Goal: Task Accomplishment & Management: Complete application form

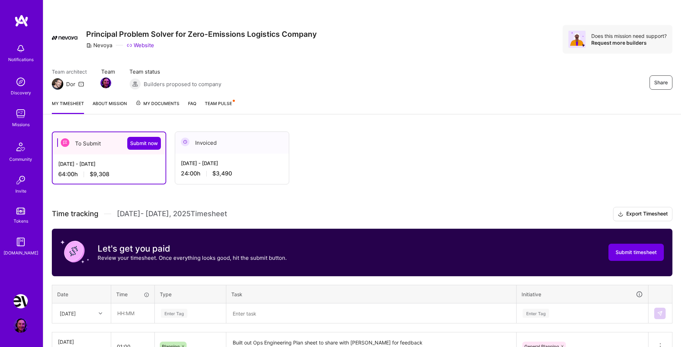
scroll to position [91, 0]
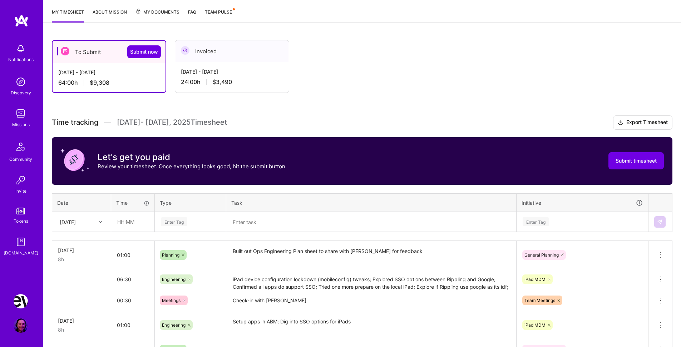
click at [323, 43] on div "To Submit Submit now [DATE] - [DATE] 64:00 h $9,308 Invoiced [DATE] - [DATE] 24…" at bounding box center [341, 66] width 579 height 53
click at [226, 13] on span "Team Pulse" at bounding box center [218, 11] width 27 height 5
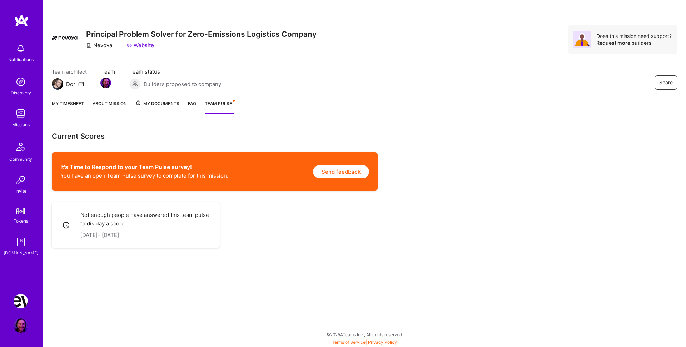
click at [192, 102] on link "FAQ" at bounding box center [192, 107] width 8 height 14
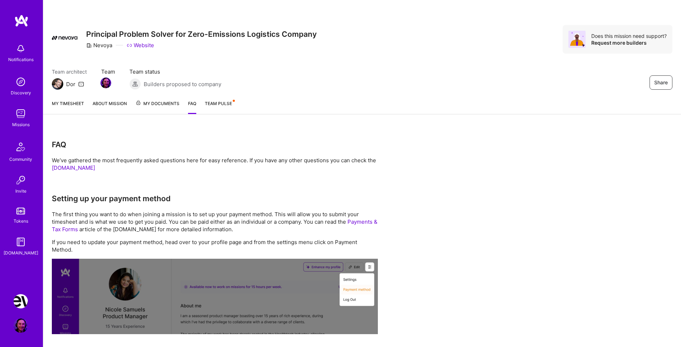
click at [18, 303] on img at bounding box center [21, 301] width 14 height 14
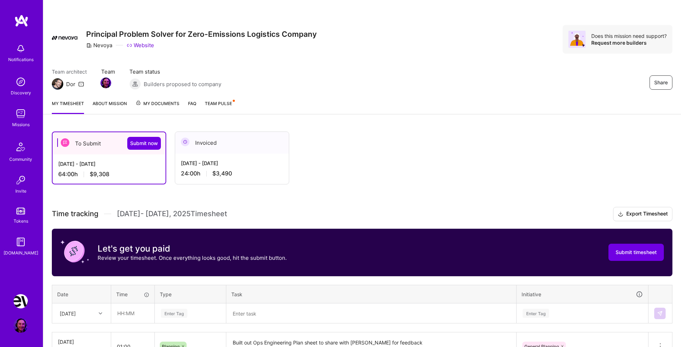
click at [281, 169] on div "[DATE] - [DATE] 24:00 h $3,490" at bounding box center [232, 168] width 114 height 29
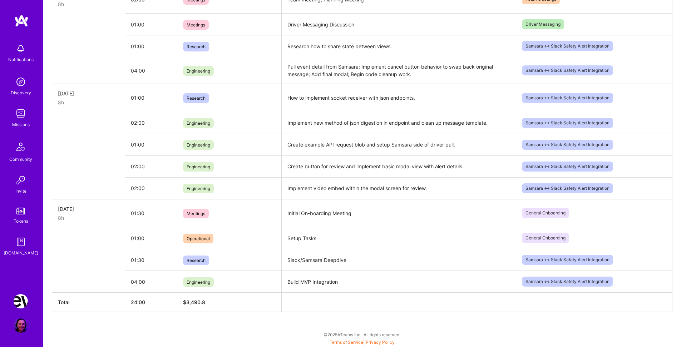
scroll to position [50, 0]
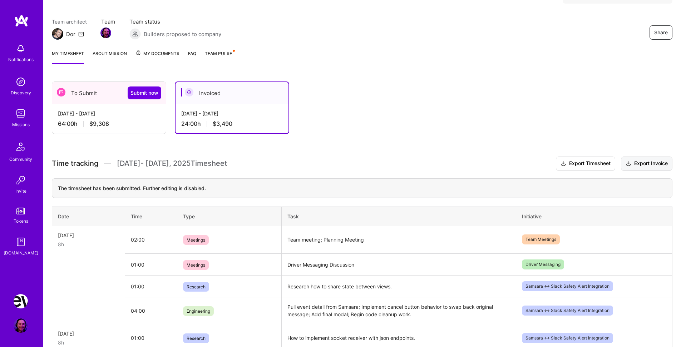
click at [640, 165] on button "Export Invoice" at bounding box center [646, 164] width 51 height 14
click at [372, 136] on div "To Submit Submit now [DATE] - [DATE] 64:00 h $9,308 Invoiced [DATE] - [DATE] 24…" at bounding box center [362, 330] width 638 height 514
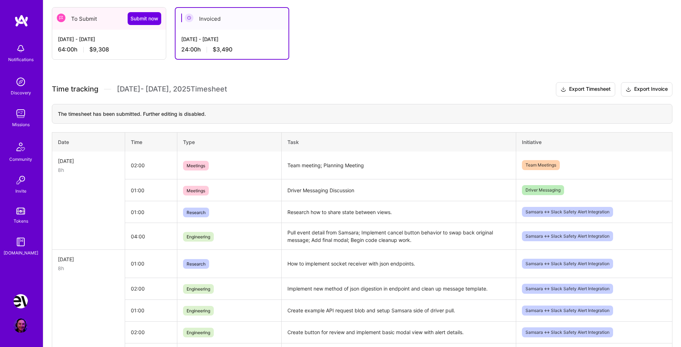
scroll to position [56, 0]
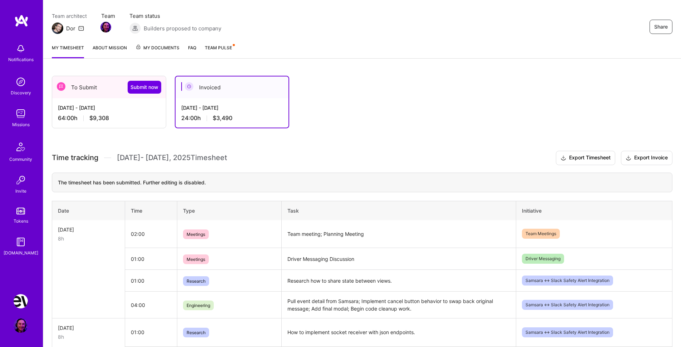
click at [115, 105] on div "[DATE] - [DATE]" at bounding box center [109, 108] width 102 height 8
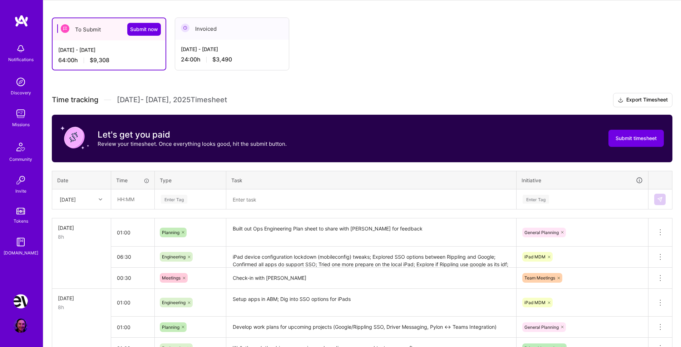
scroll to position [119, 0]
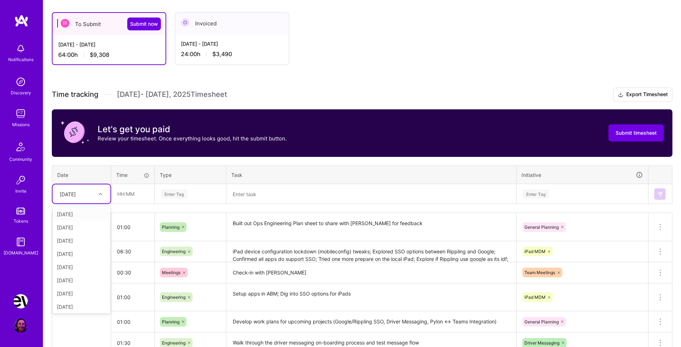
click at [91, 195] on div "[DATE]" at bounding box center [76, 194] width 40 height 12
click at [73, 278] on div "[DATE]" at bounding box center [82, 278] width 58 height 13
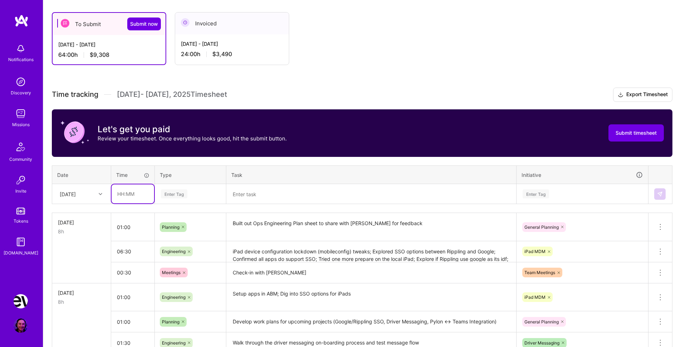
click at [137, 195] on input "text" at bounding box center [133, 193] width 43 height 19
type input "03:00"
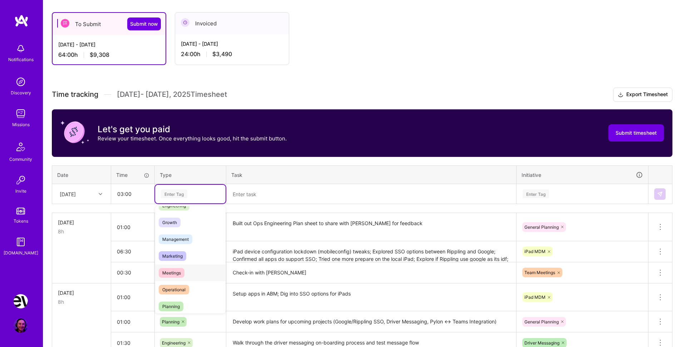
scroll to position [63, 0]
click at [174, 269] on span "Meetings" at bounding box center [172, 273] width 26 height 10
click at [272, 191] on textarea at bounding box center [371, 194] width 288 height 19
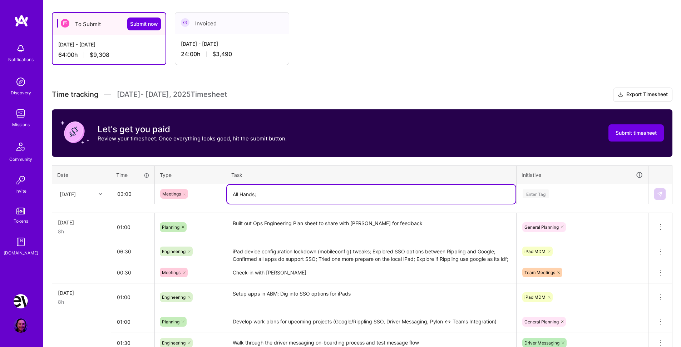
type textarea "All Hands;"
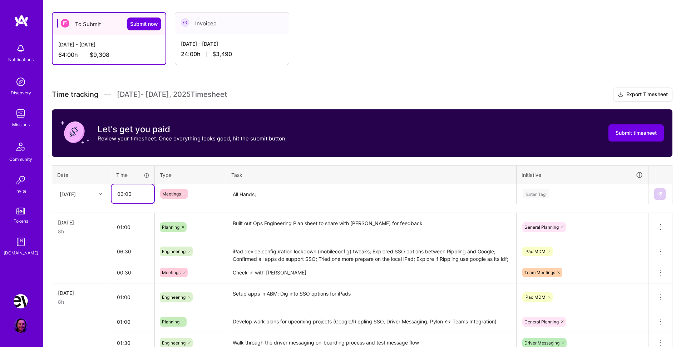
drag, startPoint x: 121, startPoint y: 195, endPoint x: 128, endPoint y: 194, distance: 7.2
click at [121, 195] on input "03:00" at bounding box center [133, 193] width 43 height 19
type input "02:30"
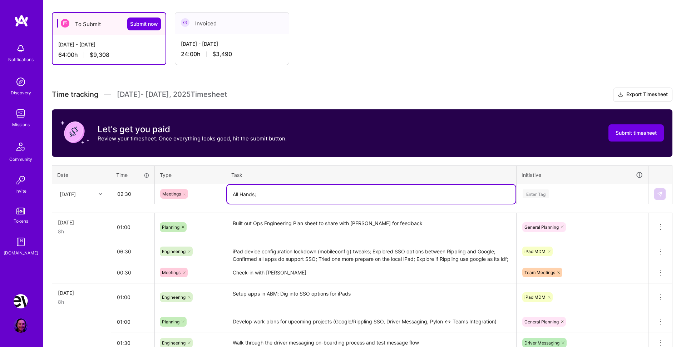
click at [268, 198] on textarea "All Hands;" at bounding box center [371, 194] width 288 height 19
click at [263, 197] on textarea "All Hands; Onboarding Automation;" at bounding box center [371, 194] width 288 height 19
click at [340, 192] on textarea "All Hands; On-boarding Automation;" at bounding box center [371, 194] width 288 height 19
type textarea "All Hands; On-boarding Automation; Ops Sprint Planning; Sales: Planning & Succe…"
click at [539, 192] on div "Enter Tag" at bounding box center [536, 193] width 26 height 11
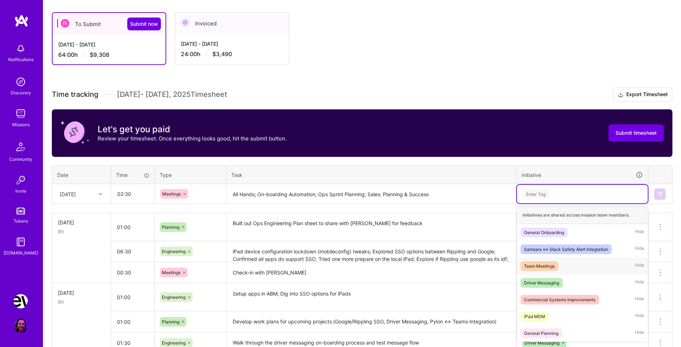
click at [561, 267] on div "Team Meetings Hide" at bounding box center [582, 266] width 131 height 17
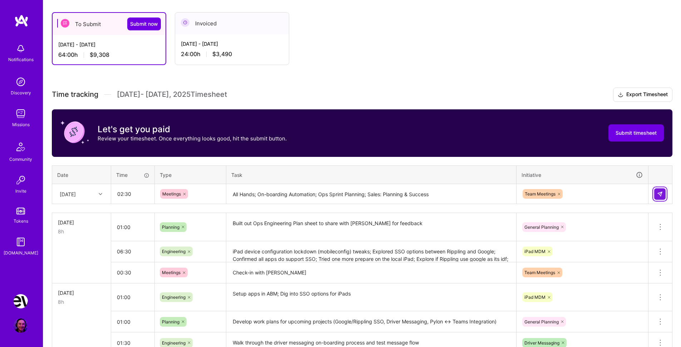
click at [660, 192] on img at bounding box center [660, 194] width 6 height 6
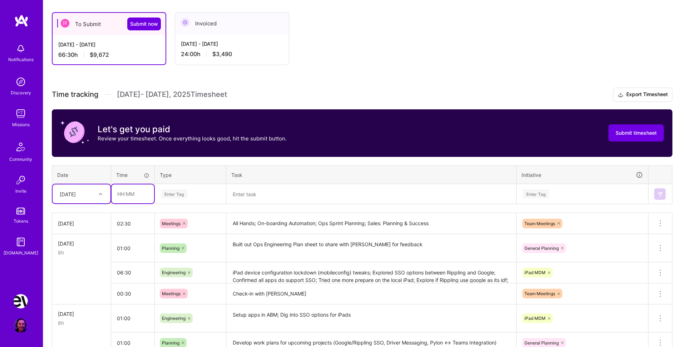
click at [135, 195] on input "text" at bounding box center [133, 193] width 43 height 19
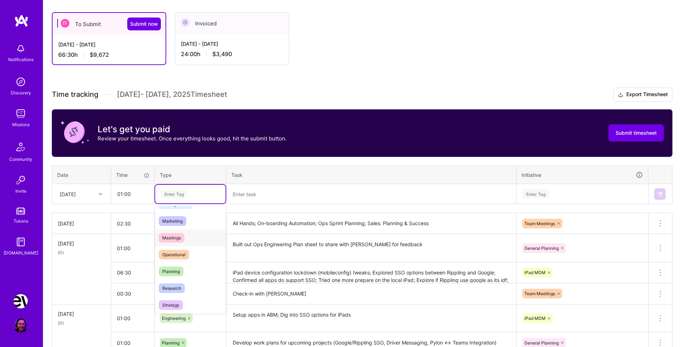
scroll to position [100, 0]
click at [179, 270] on span "Planning" at bounding box center [171, 269] width 25 height 10
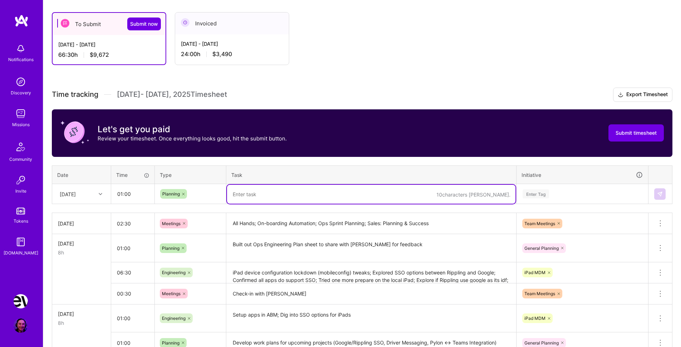
click at [256, 195] on textarea at bounding box center [371, 194] width 288 height 19
click at [183, 194] on icon at bounding box center [183, 194] width 4 height 4
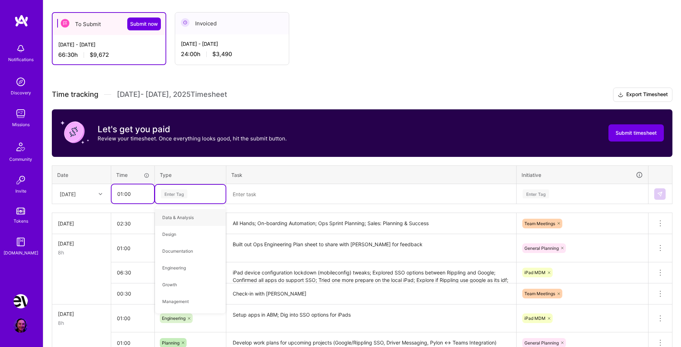
click at [134, 194] on input "01:00" at bounding box center [133, 193] width 43 height 19
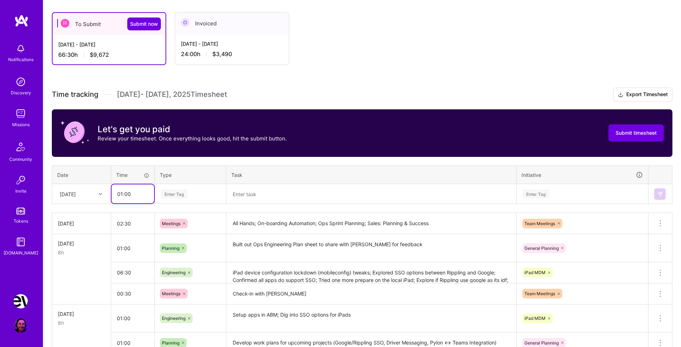
click at [122, 193] on input "01:00" at bounding box center [133, 193] width 43 height 19
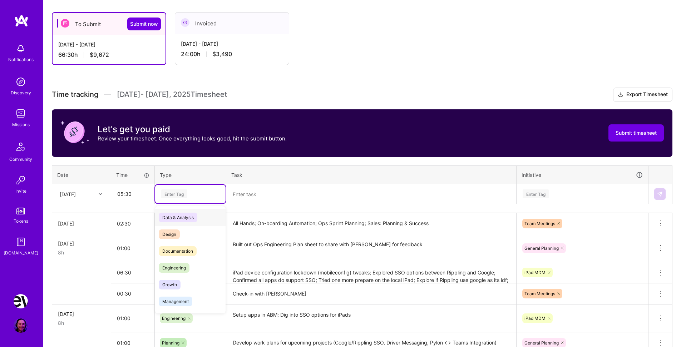
click at [183, 196] on div "Enter Tag" at bounding box center [174, 193] width 26 height 11
click at [189, 267] on span "Engineering" at bounding box center [174, 268] width 31 height 10
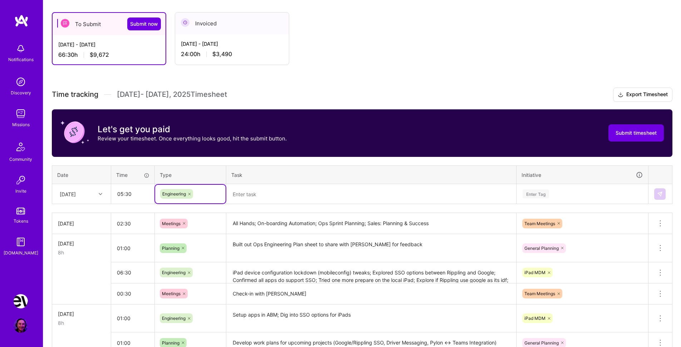
click at [269, 194] on textarea at bounding box center [371, 194] width 288 height 19
click at [122, 195] on input "05:30" at bounding box center [133, 193] width 43 height 19
click at [191, 193] on icon at bounding box center [189, 194] width 4 height 4
type input "01:30"
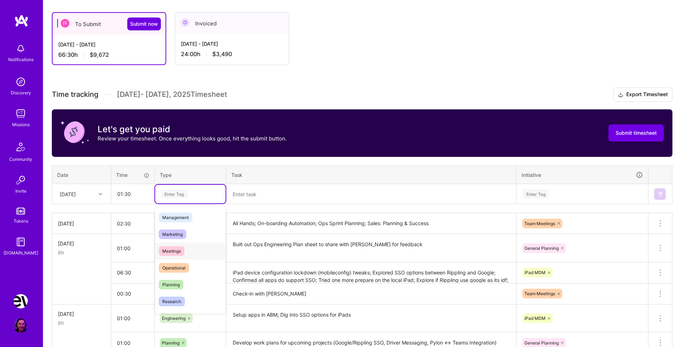
scroll to position [104, 0]
click at [186, 281] on div "Research" at bounding box center [190, 281] width 70 height 17
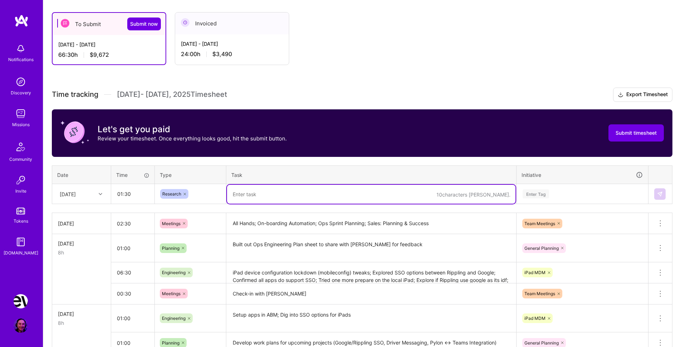
click at [245, 190] on textarea at bounding box center [371, 194] width 288 height 19
type textarea "Rippling SSO vs Google"
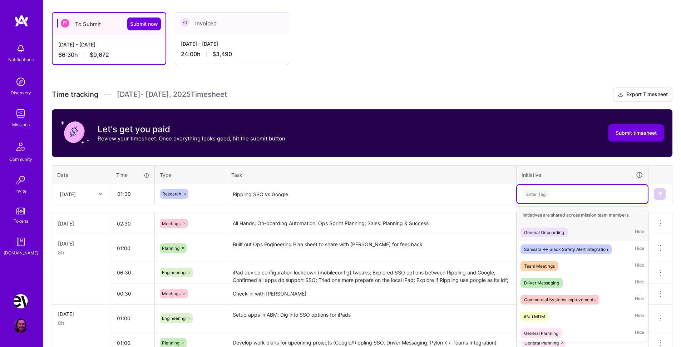
click at [537, 193] on div "Enter Tag" at bounding box center [536, 193] width 26 height 11
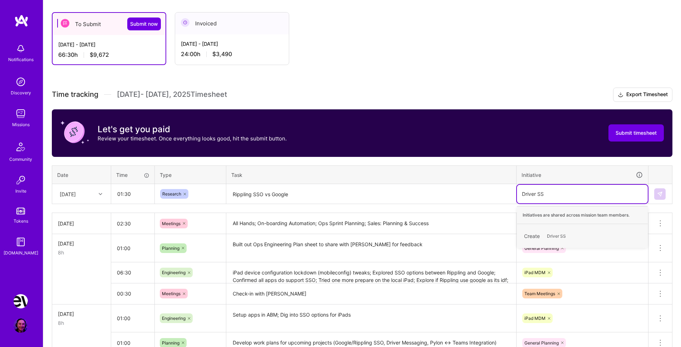
type input "Driver SSO"
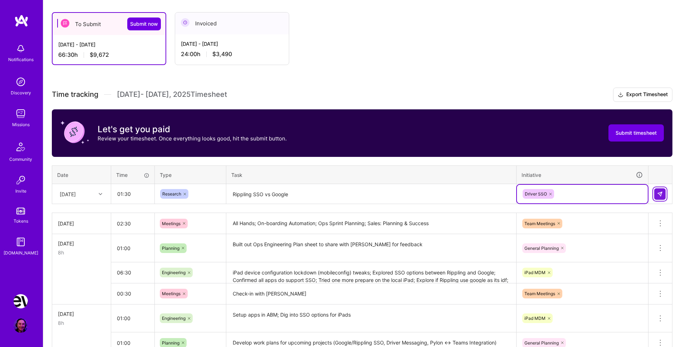
click at [655, 194] on button at bounding box center [659, 193] width 11 height 11
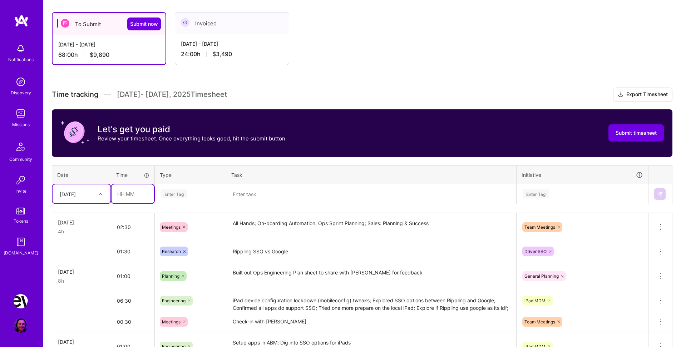
click at [127, 198] on input "text" at bounding box center [133, 193] width 43 height 19
type input "04:00"
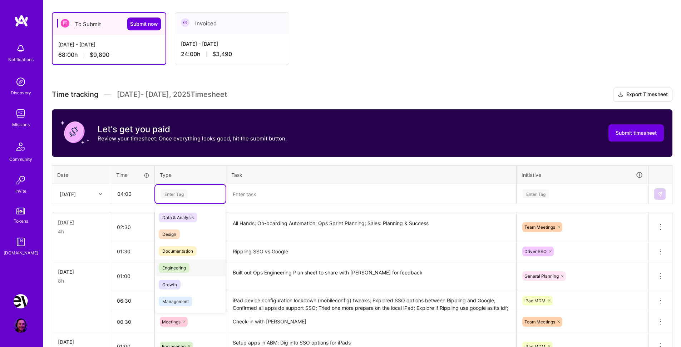
click at [195, 269] on div "Engineering" at bounding box center [190, 267] width 70 height 17
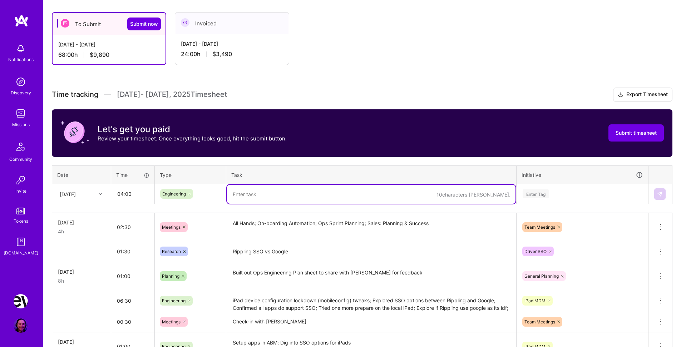
click at [255, 193] on textarea at bounding box center [371, 194] width 288 height 19
type textarea "iPad App Rollout Test; iPad lockdown test; iPad supervision troubleshooting;"
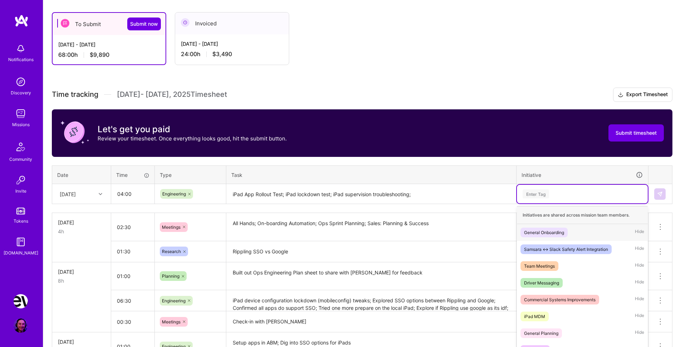
click at [538, 193] on div "Enter Tag" at bounding box center [536, 193] width 26 height 11
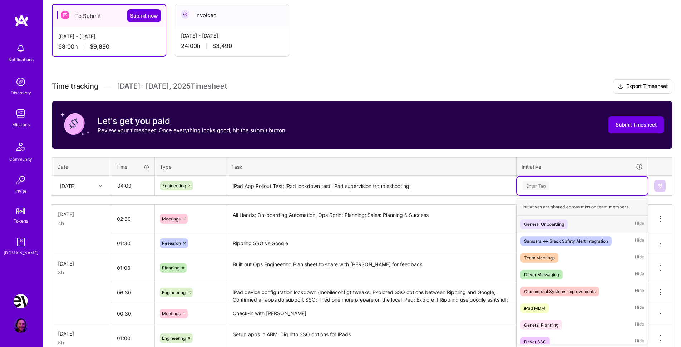
scroll to position [128, 0]
click at [559, 305] on div "iPad MDM Hide" at bounding box center [582, 308] width 131 height 17
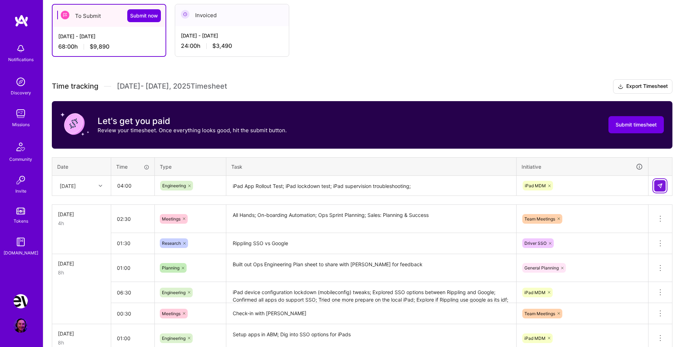
click at [659, 182] on button at bounding box center [659, 185] width 11 height 11
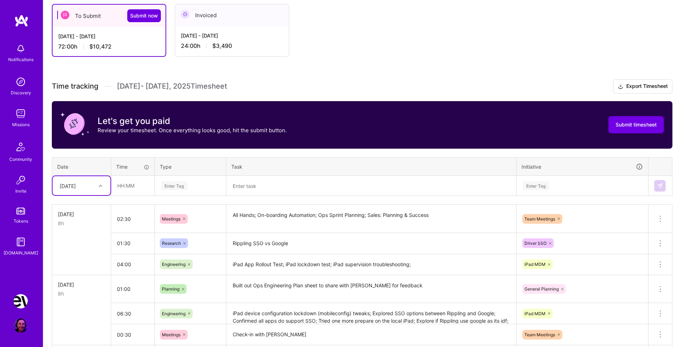
click at [102, 184] on icon at bounding box center [101, 186] width 4 height 4
click at [85, 299] on div "[DATE]" at bounding box center [82, 297] width 58 height 13
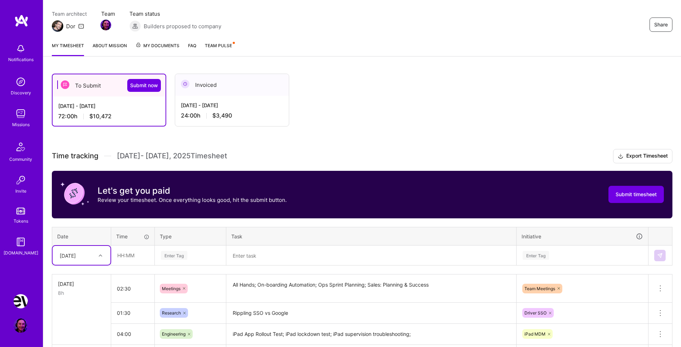
scroll to position [63, 0]
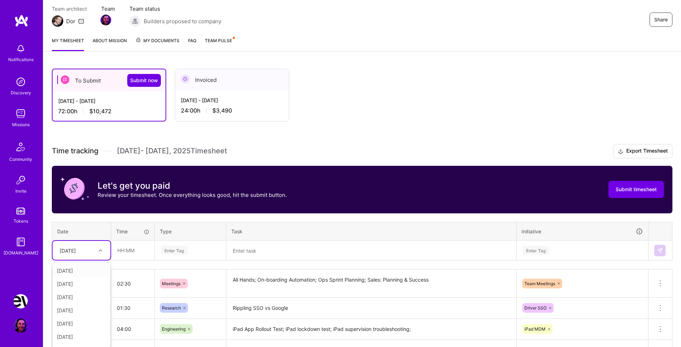
click at [96, 251] on div "option [DATE], selected. option [DATE] focused, 1 of 15. 14 results available. …" at bounding box center [82, 250] width 58 height 19
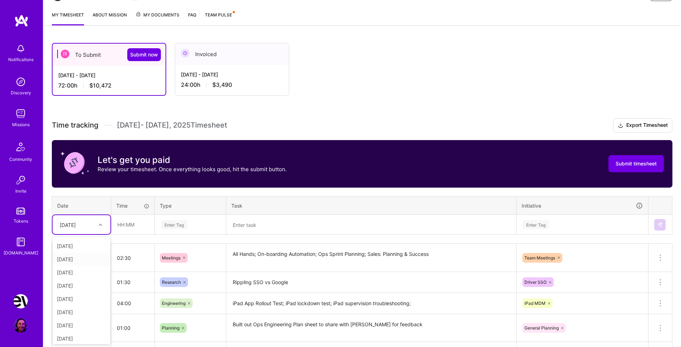
scroll to position [81, 0]
click at [78, 322] on div "[DATE]" at bounding box center [82, 322] width 58 height 13
click at [123, 219] on input "text" at bounding box center [133, 224] width 43 height 19
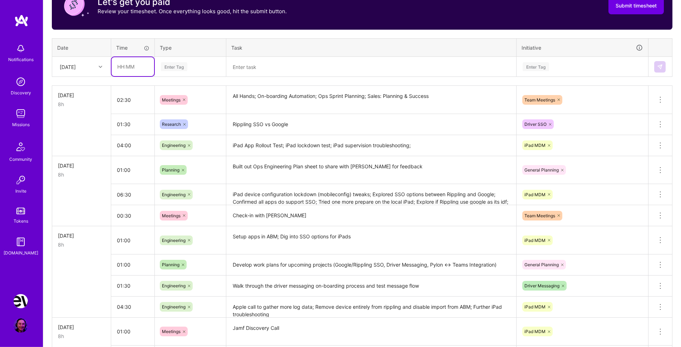
scroll to position [169, 0]
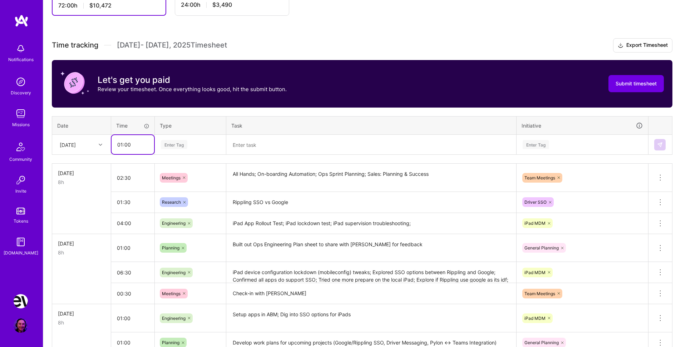
type input "01:00"
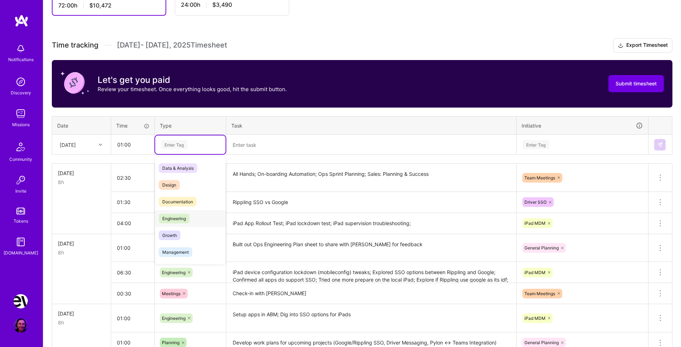
click at [182, 219] on span "Engineering" at bounding box center [174, 219] width 31 height 10
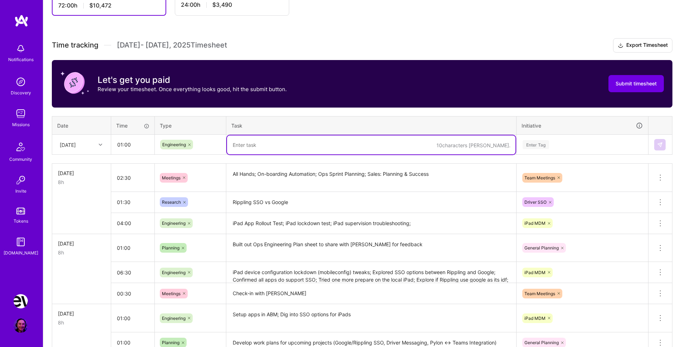
click at [253, 151] on textarea at bounding box center [371, 144] width 288 height 19
type textarea "Re-attempted to add iPad to Rippling MDM on both iPads"
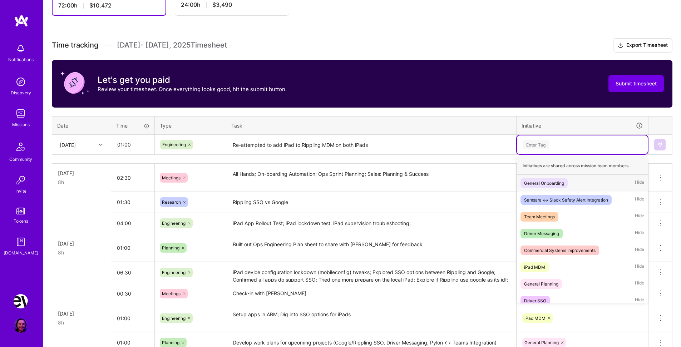
click at [539, 143] on div "Enter Tag" at bounding box center [536, 144] width 26 height 11
click at [545, 266] on span "iPad MDM" at bounding box center [534, 267] width 28 height 10
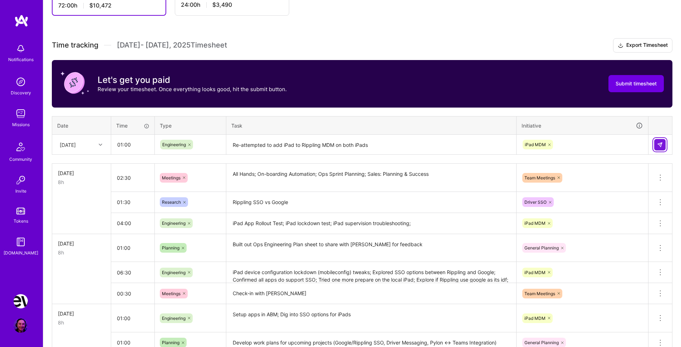
click at [656, 145] on button at bounding box center [659, 144] width 11 height 11
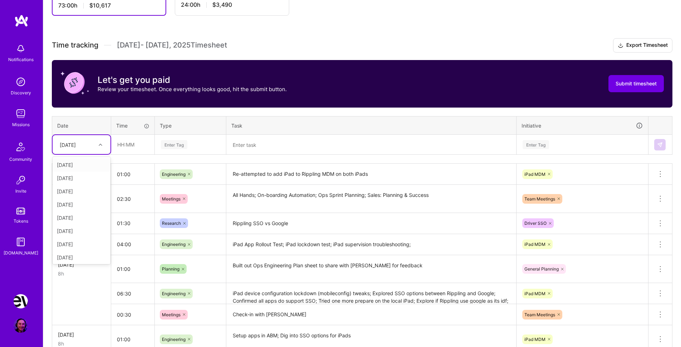
click at [98, 145] on div at bounding box center [101, 144] width 11 height 9
click at [78, 242] on div "[DATE]" at bounding box center [82, 244] width 58 height 13
click at [131, 144] on input "text" at bounding box center [133, 144] width 43 height 19
type input "02:00"
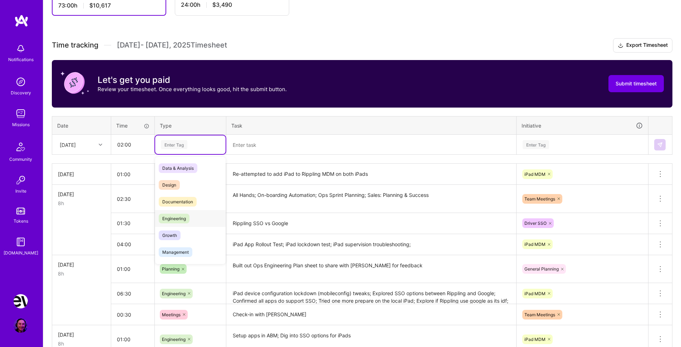
click at [179, 217] on span "Engineering" at bounding box center [174, 219] width 31 height 10
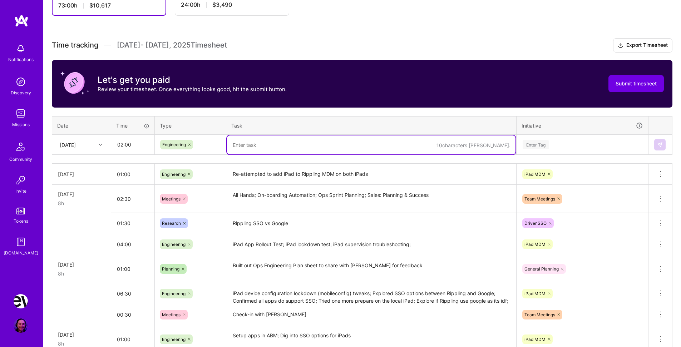
click at [259, 140] on textarea at bounding box center [371, 144] width 288 height 19
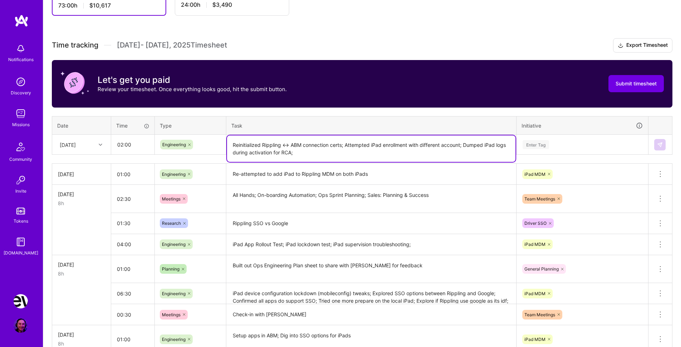
type textarea "Reinitialized Rippling <-> ABM connection certs; Attempted iPad enrollment with…"
click at [540, 144] on div "Enter Tag" at bounding box center [536, 144] width 26 height 11
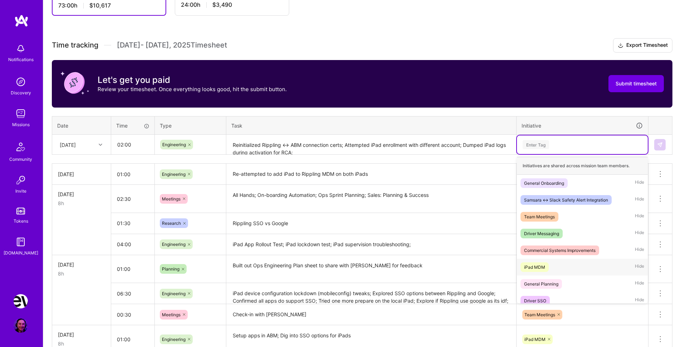
click at [551, 263] on div "iPad MDM Hide" at bounding box center [582, 267] width 131 height 17
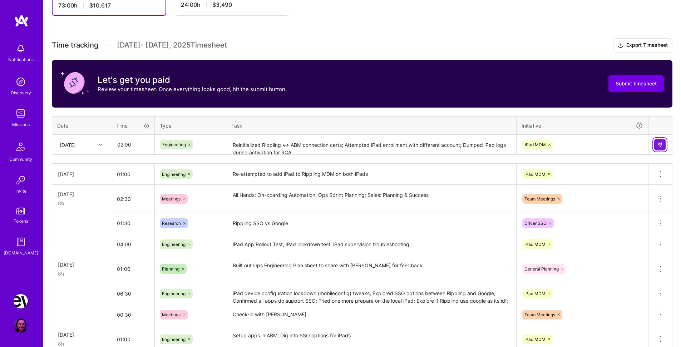
click at [662, 147] on img at bounding box center [660, 145] width 6 height 6
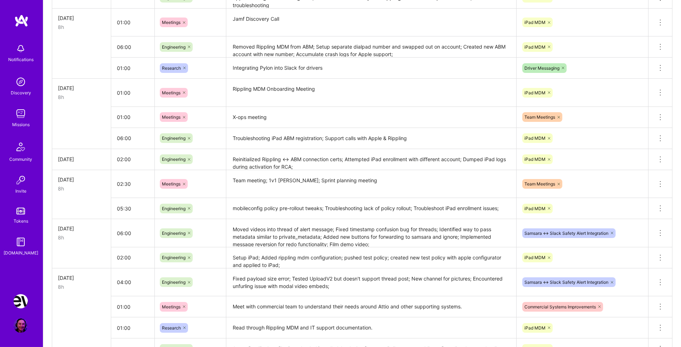
scroll to position [563, 0]
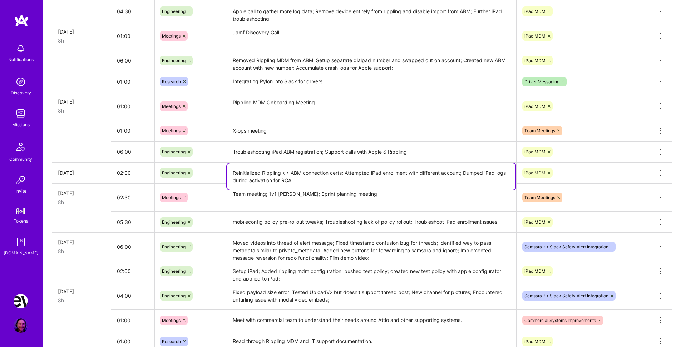
drag, startPoint x: 233, startPoint y: 171, endPoint x: 340, endPoint y: 183, distance: 107.9
click at [340, 183] on textarea "Reinitialized Rippling <-> ABM connection certs; Attempted iPad enrollment with…" at bounding box center [371, 176] width 288 height 26
click at [451, 177] on textarea "Reinitialized Rippling <-> ABM connection certs; Attempted iPad enrollment with…" at bounding box center [371, 176] width 288 height 26
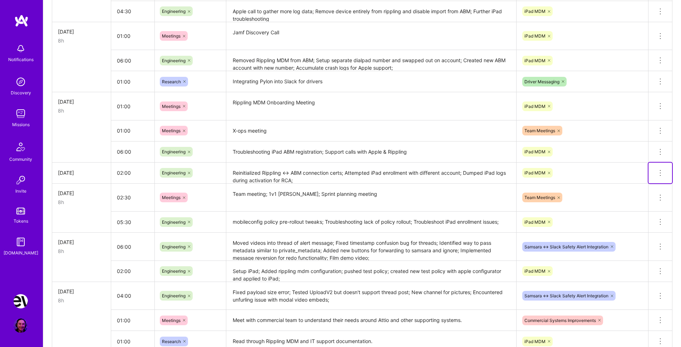
click at [662, 172] on icon at bounding box center [660, 173] width 9 height 9
click at [644, 188] on button "Delete row" at bounding box center [642, 186] width 37 height 18
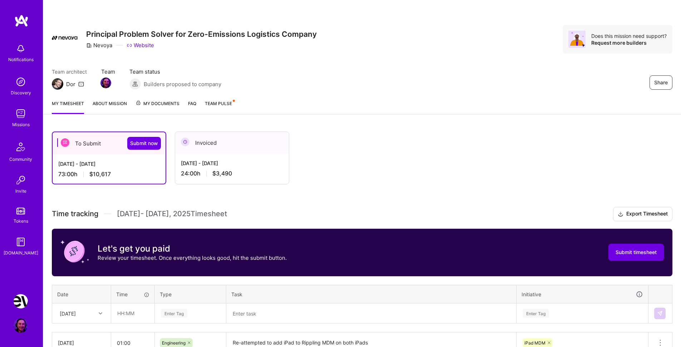
scroll to position [109, 0]
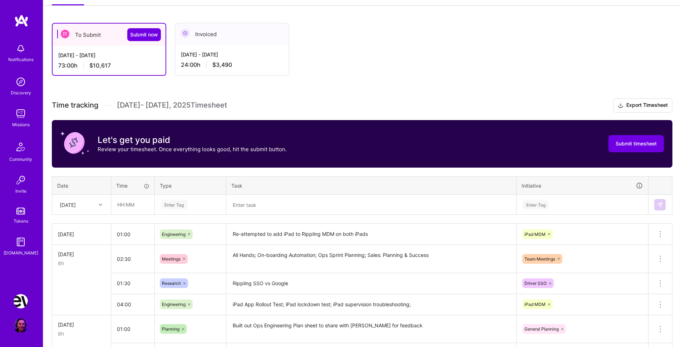
click at [89, 202] on div "[DATE]" at bounding box center [76, 205] width 40 height 12
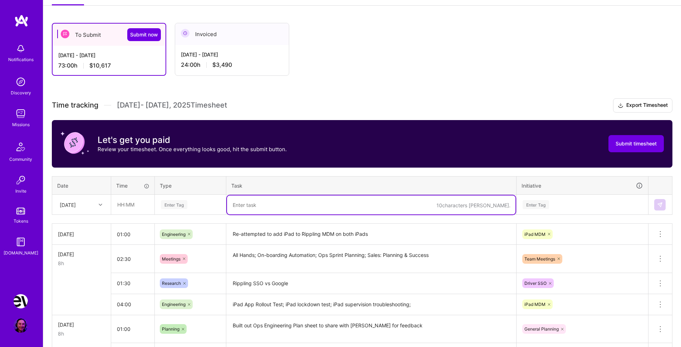
click at [229, 206] on textarea at bounding box center [371, 204] width 288 height 19
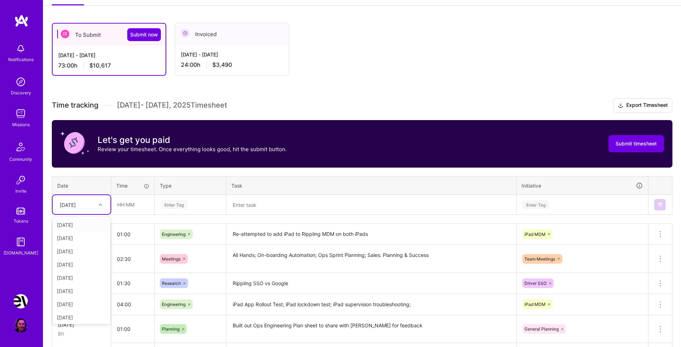
click at [76, 205] on div "[DATE]" at bounding box center [68, 205] width 16 height 8
click at [84, 304] on div "[DATE]" at bounding box center [82, 302] width 58 height 13
click at [127, 207] on input "text" at bounding box center [133, 204] width 43 height 19
type input "02:00"
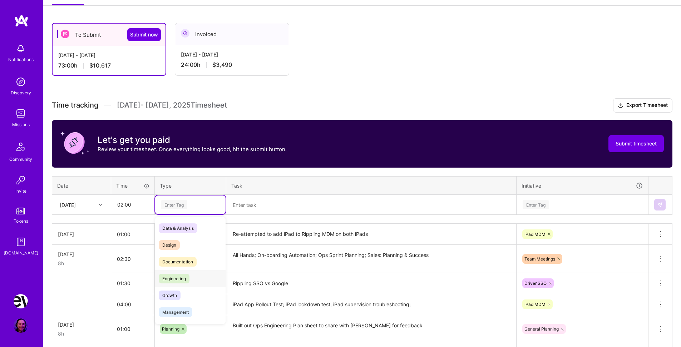
click at [184, 281] on span "Engineering" at bounding box center [174, 279] width 31 height 10
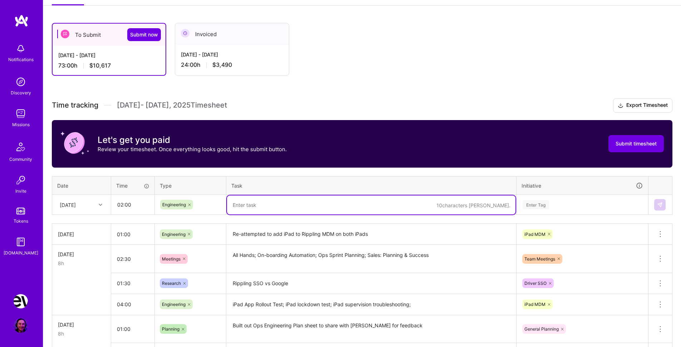
click at [277, 204] on textarea at bounding box center [371, 204] width 288 height 19
paste textarea "Reinitialized Rippling <-> ABM connection certs; Attempted iPad enrollment with…"
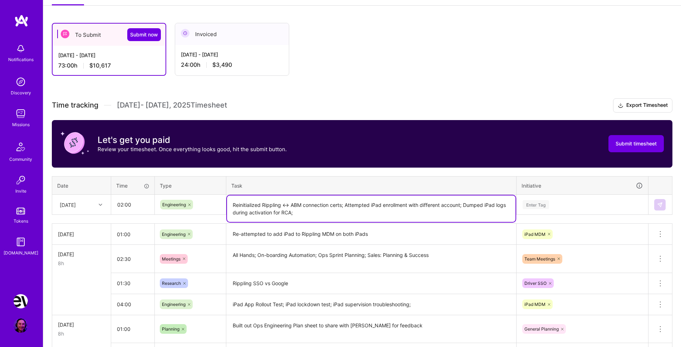
type textarea "Reinitialized Rippling <-> ABM connection certs; Attempted iPad enrollment with…"
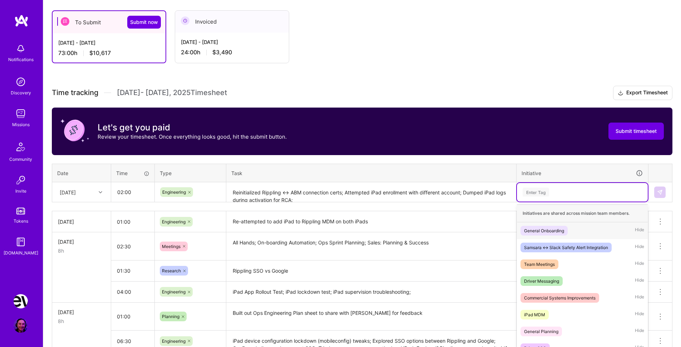
click at [538, 201] on td "option iPad MDM, selected. option General Onboarding focused, 1 of 8. 8 results…" at bounding box center [582, 192] width 132 height 20
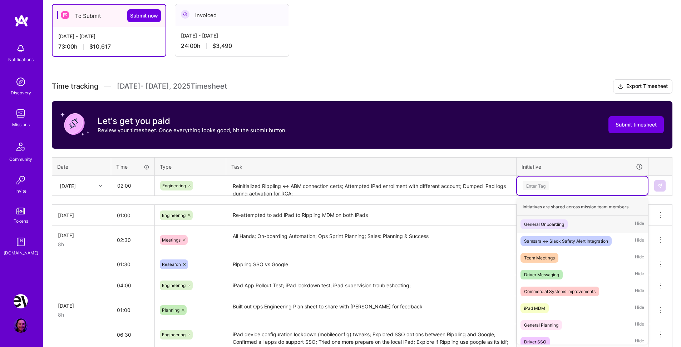
scroll to position [128, 0]
click at [537, 307] on div "iPad MDM" at bounding box center [534, 309] width 21 height 8
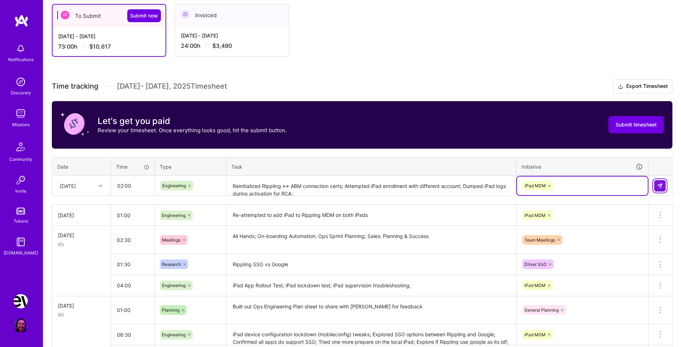
click at [658, 185] on img at bounding box center [660, 186] width 6 height 6
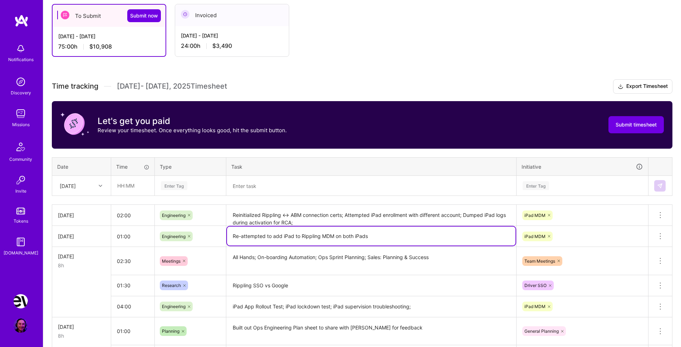
drag, startPoint x: 249, startPoint y: 236, endPoint x: 340, endPoint y: 237, distance: 90.8
click at [340, 237] on textarea "Re-attempted to add iPad to Rippling MDM on both iPads" at bounding box center [371, 236] width 288 height 19
click at [334, 235] on textarea "Re-attempted to add iPad to Rippling MDM on both iPads" at bounding box center [371, 236] width 288 height 19
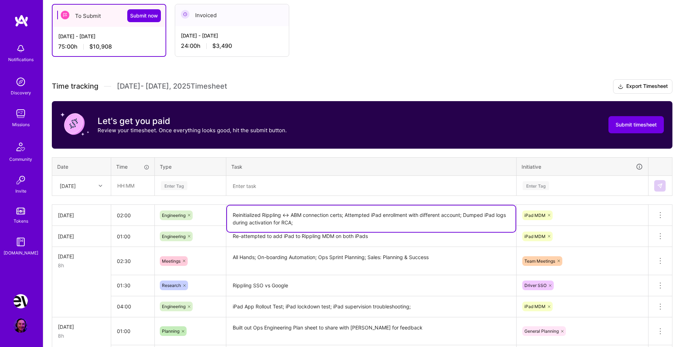
click at [273, 217] on textarea "Reinitialized Rippling <-> ABM connection certs; Attempted iPad enrollment with…" at bounding box center [371, 219] width 288 height 26
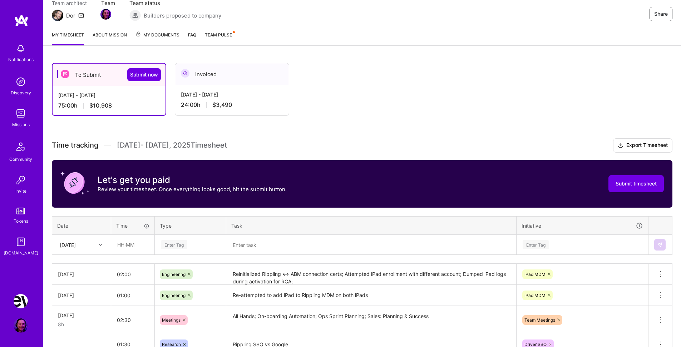
scroll to position [56, 0]
